Goal: Information Seeking & Learning: Learn about a topic

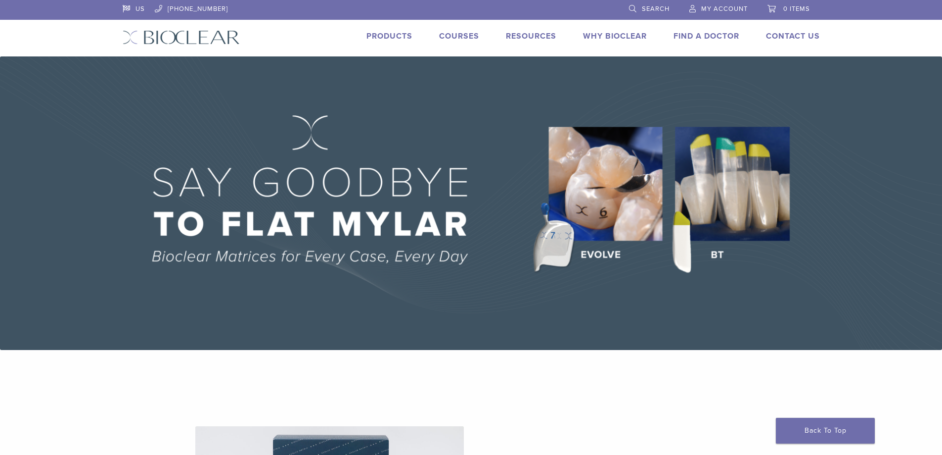
click at [391, 34] on link "Products" at bounding box center [390, 36] width 46 height 10
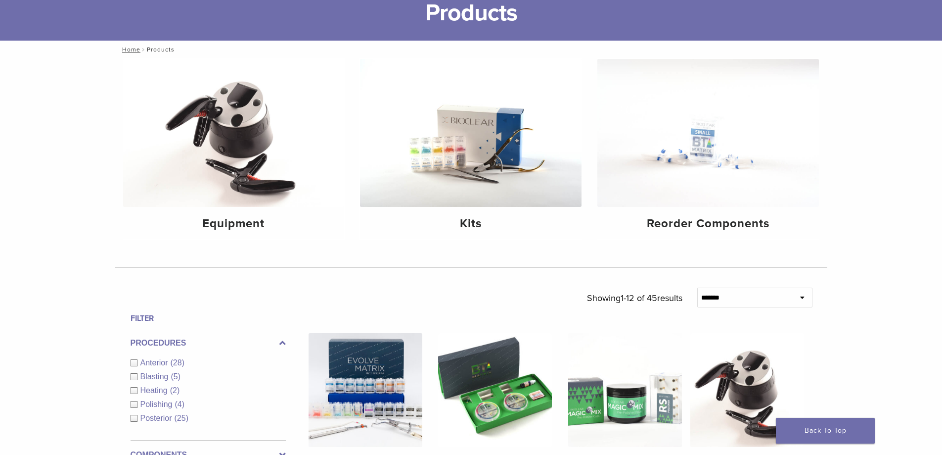
scroll to position [322, 0]
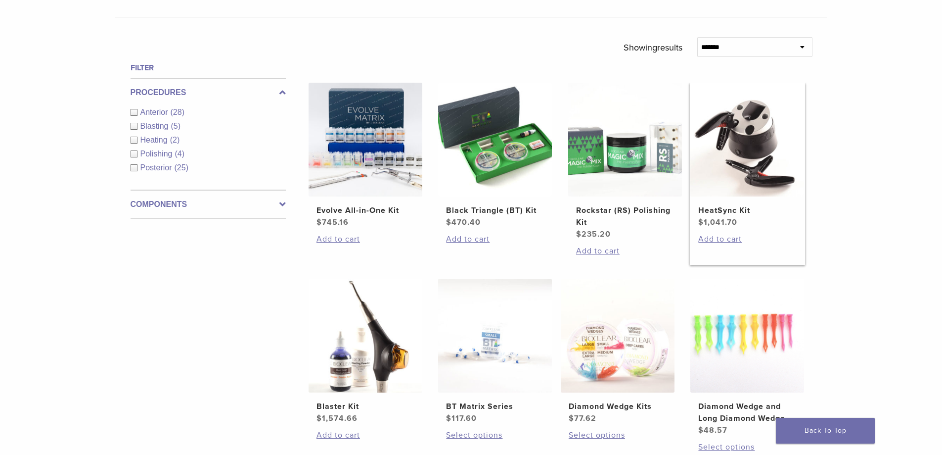
click at [721, 153] on img at bounding box center [748, 140] width 114 height 114
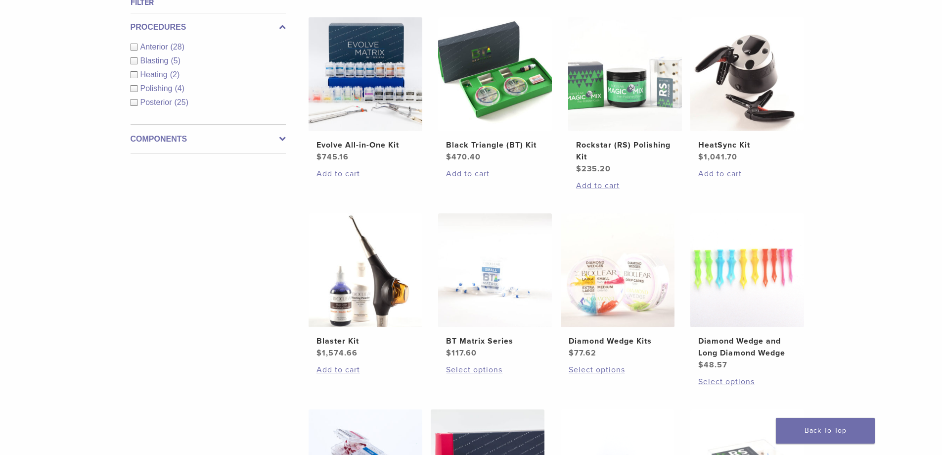
scroll to position [581, 0]
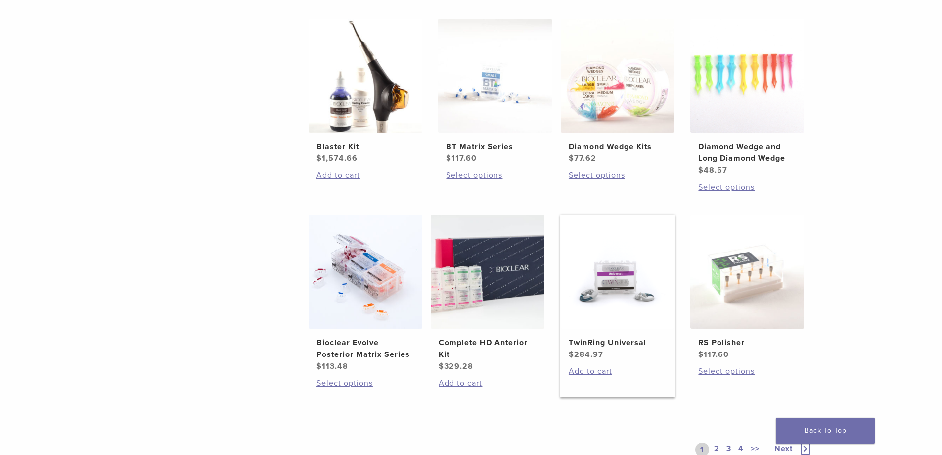
click at [647, 298] on img at bounding box center [618, 272] width 114 height 114
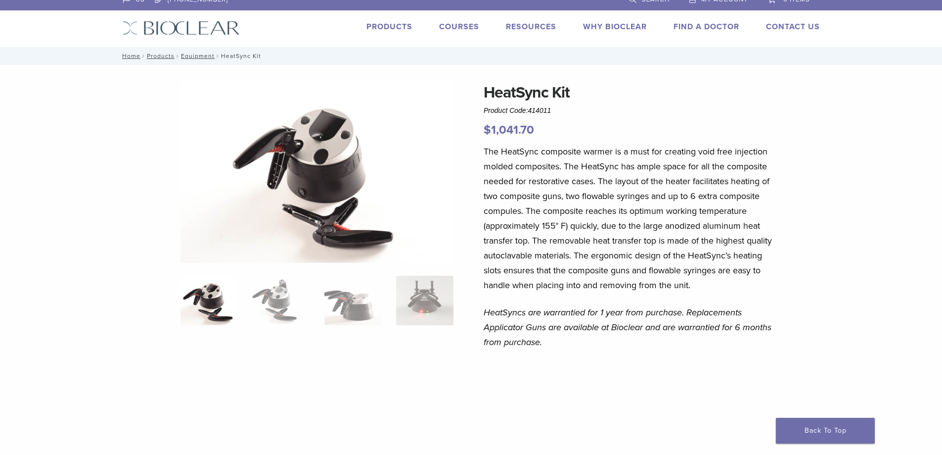
scroll to position [12, 0]
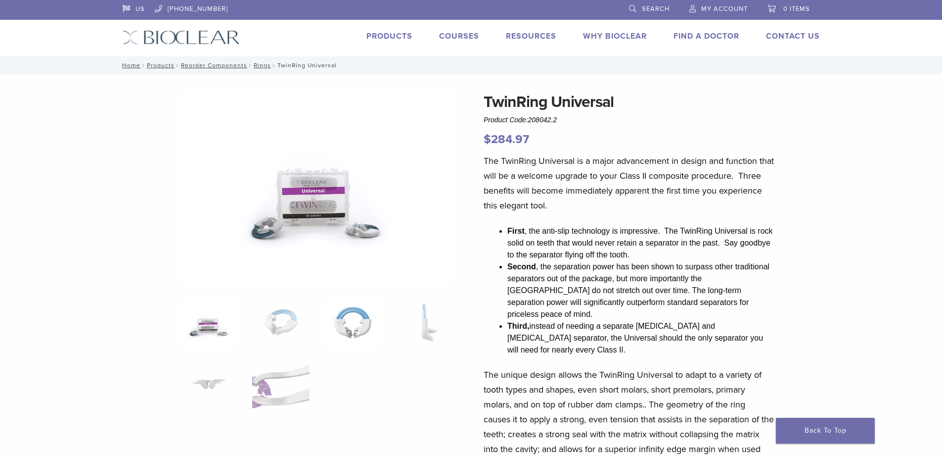
click at [369, 340] on img at bounding box center [353, 322] width 57 height 49
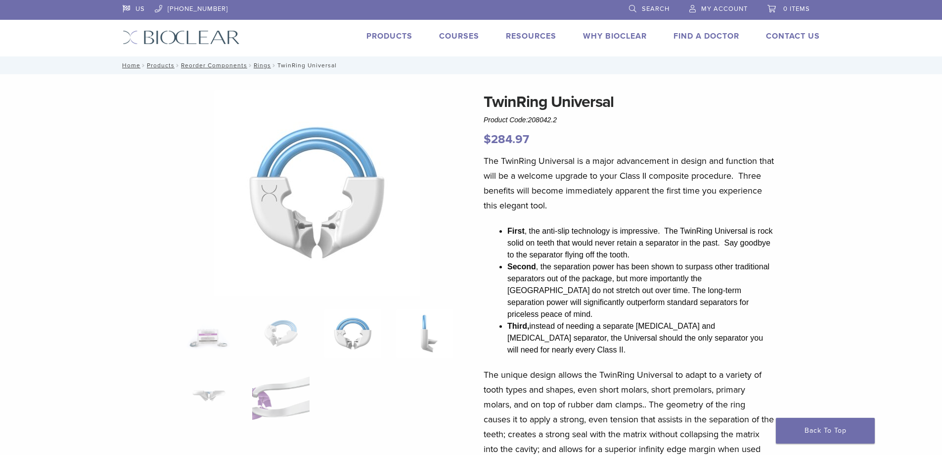
click at [433, 330] on img at bounding box center [424, 333] width 57 height 49
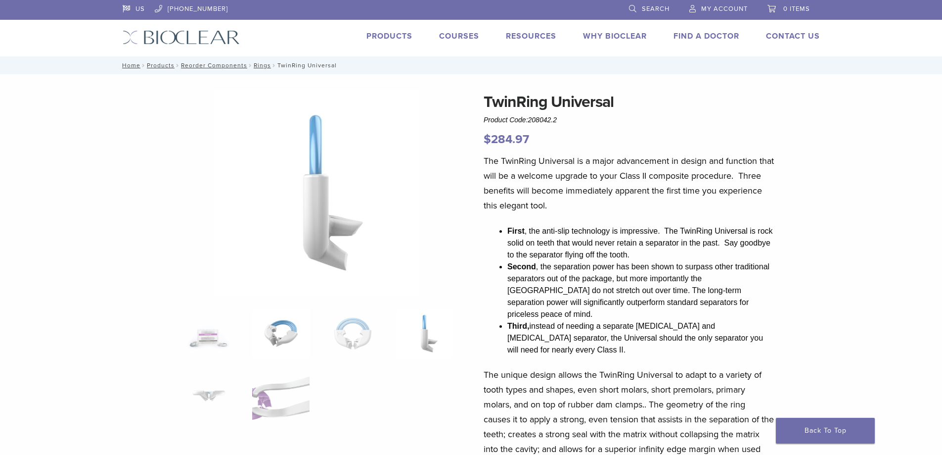
click at [285, 337] on img at bounding box center [280, 333] width 57 height 49
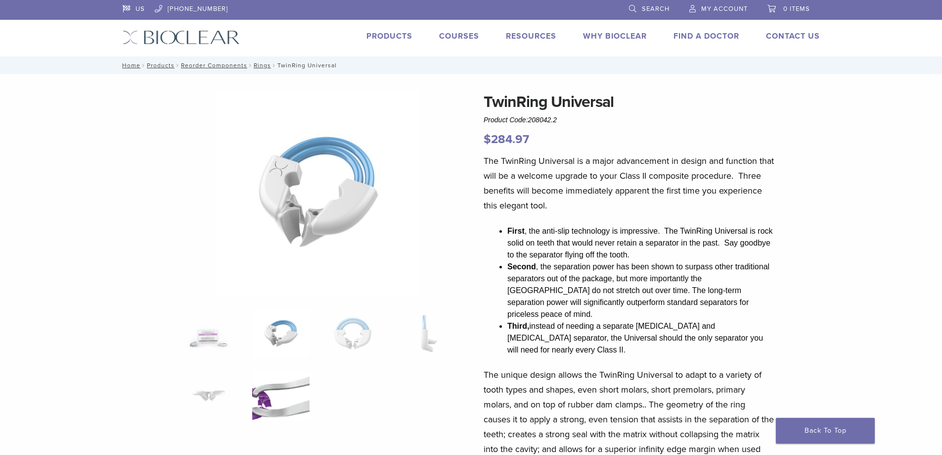
click at [270, 391] on img at bounding box center [280, 395] width 57 height 49
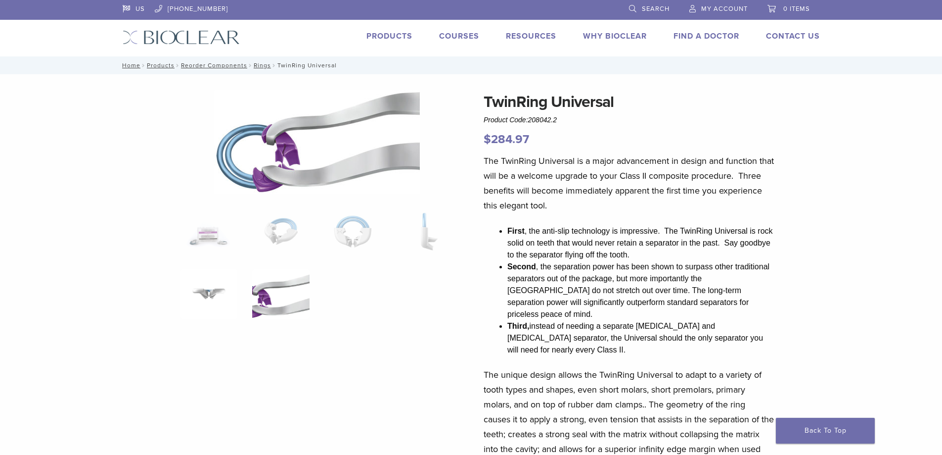
click at [191, 301] on img at bounding box center [209, 293] width 57 height 49
